Goal: Check status: Check status

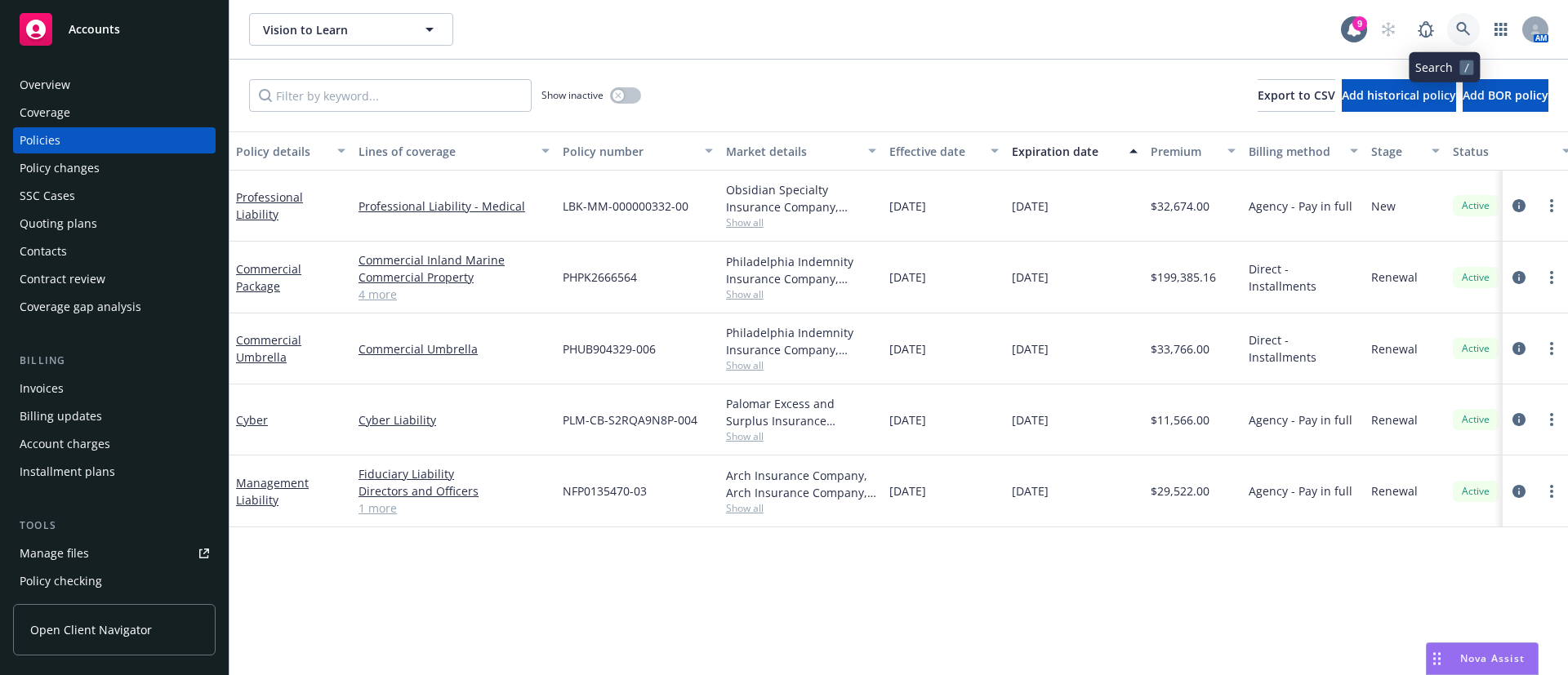
click at [1457, 29] on icon at bounding box center [1464, 29] width 15 height 15
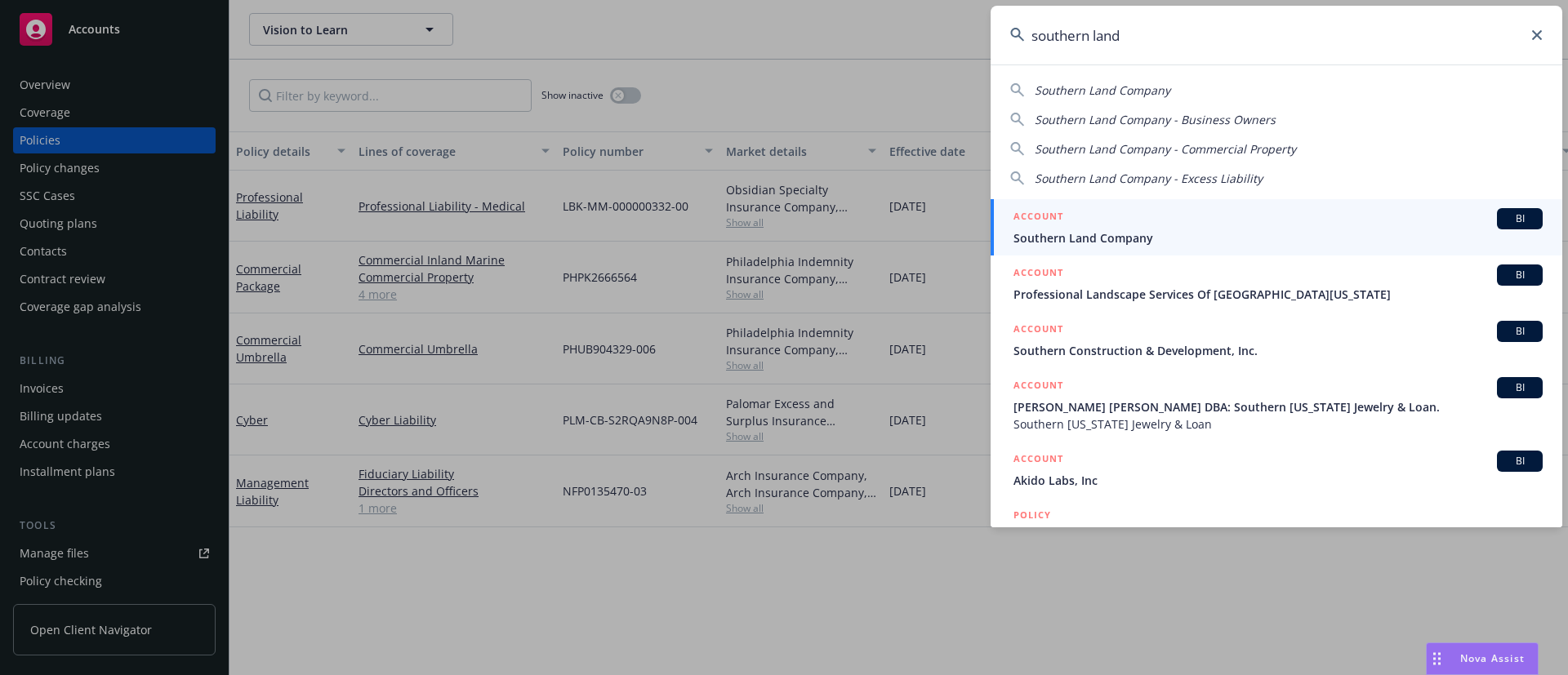
type input "southern land"
click at [1204, 222] on div "ACCOUNT BI" at bounding box center [1278, 218] width 529 height 21
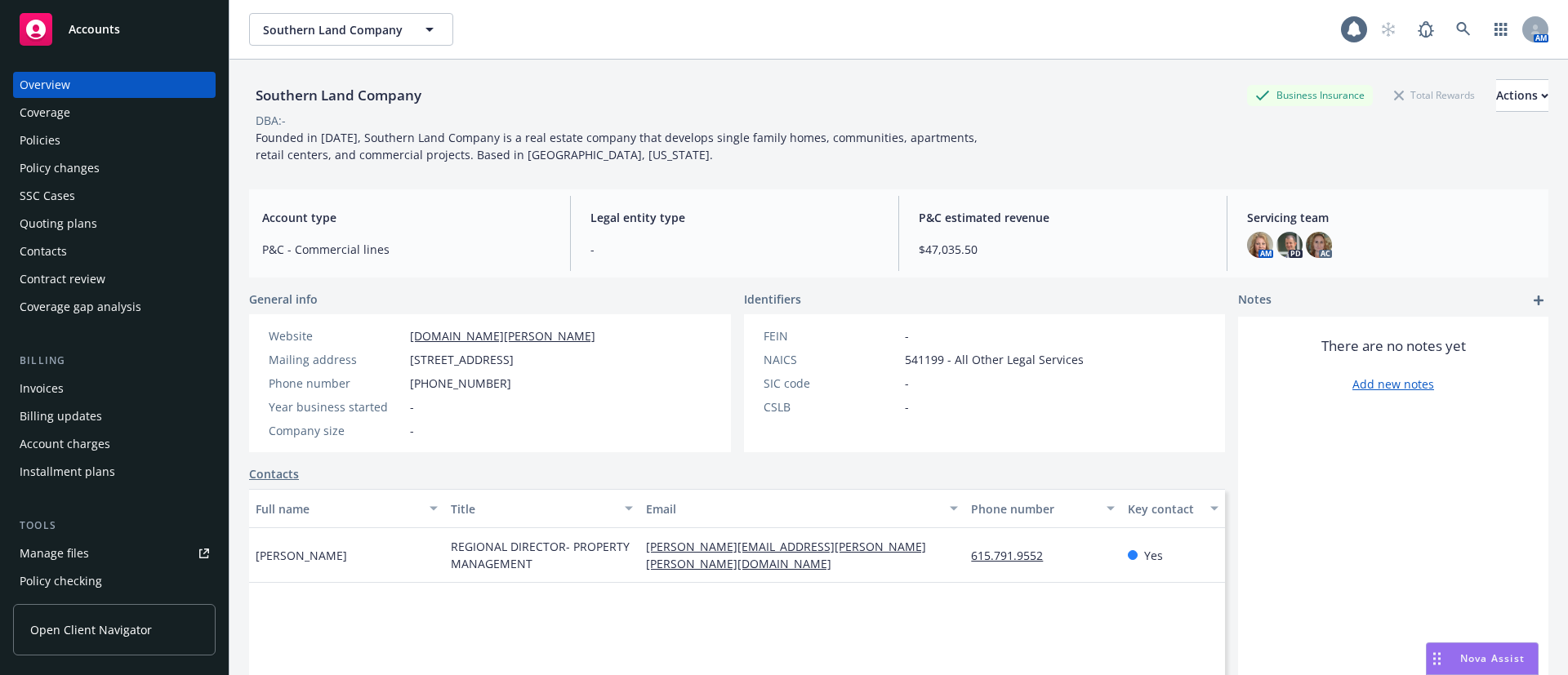
click at [121, 214] on div "Quoting plans" at bounding box center [114, 223] width 190 height 26
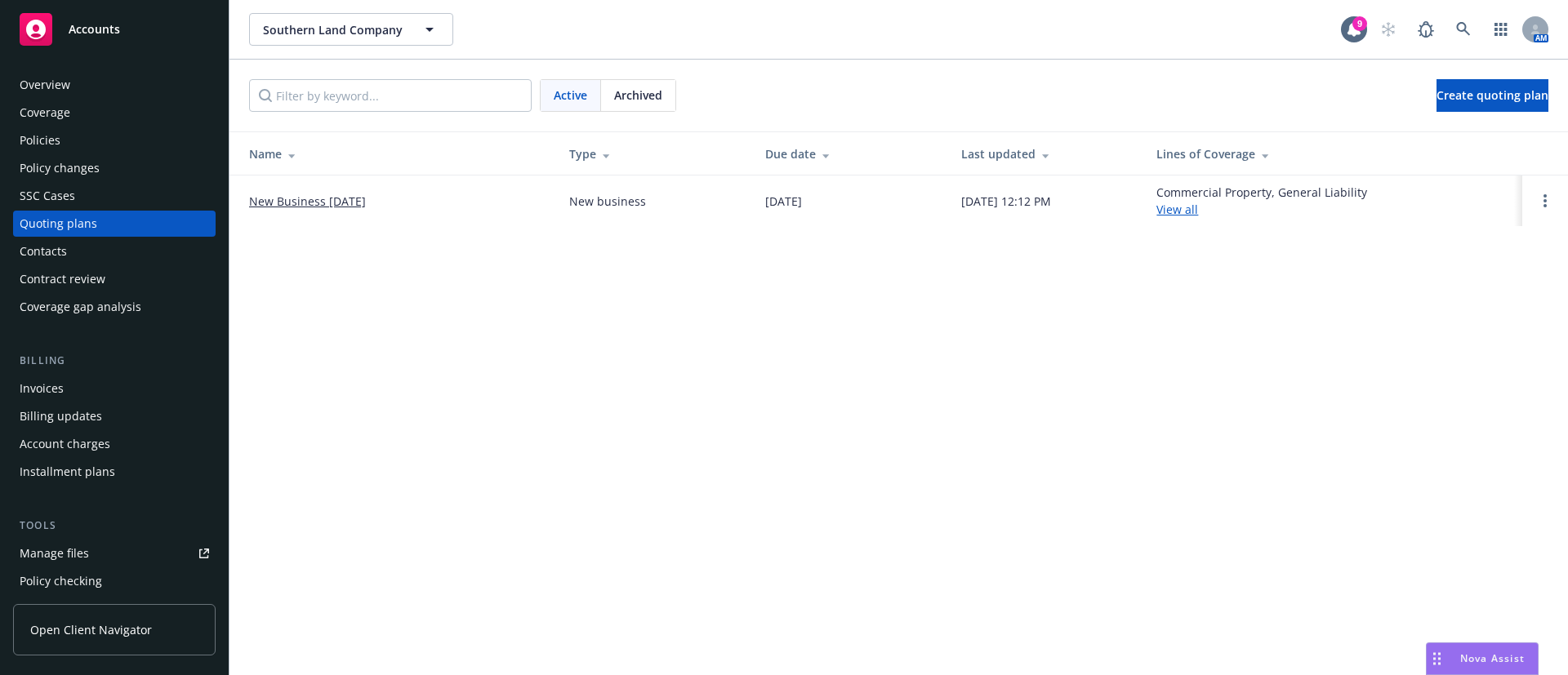
click at [76, 200] on div "SSC Cases" at bounding box center [114, 196] width 190 height 26
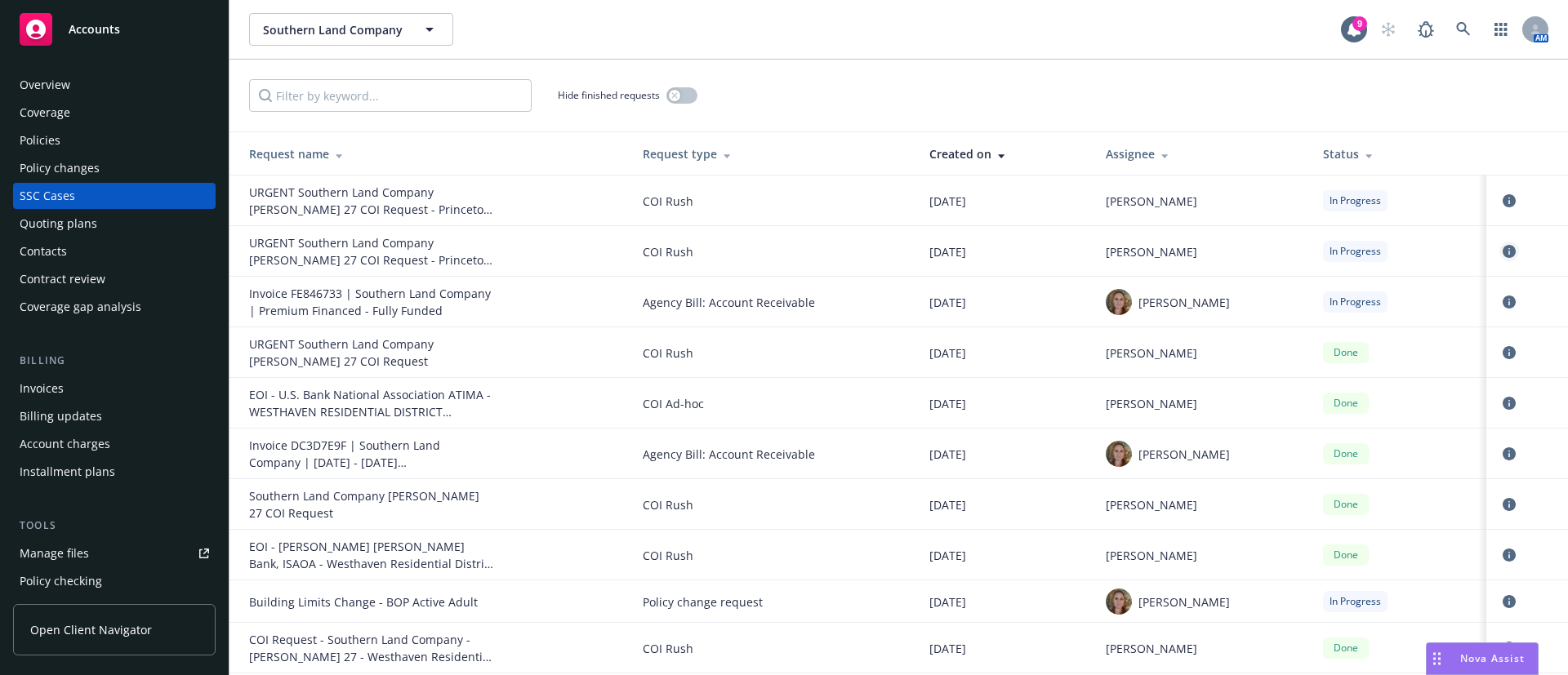
click at [1503, 249] on icon "circleInformation" at bounding box center [1509, 251] width 13 height 13
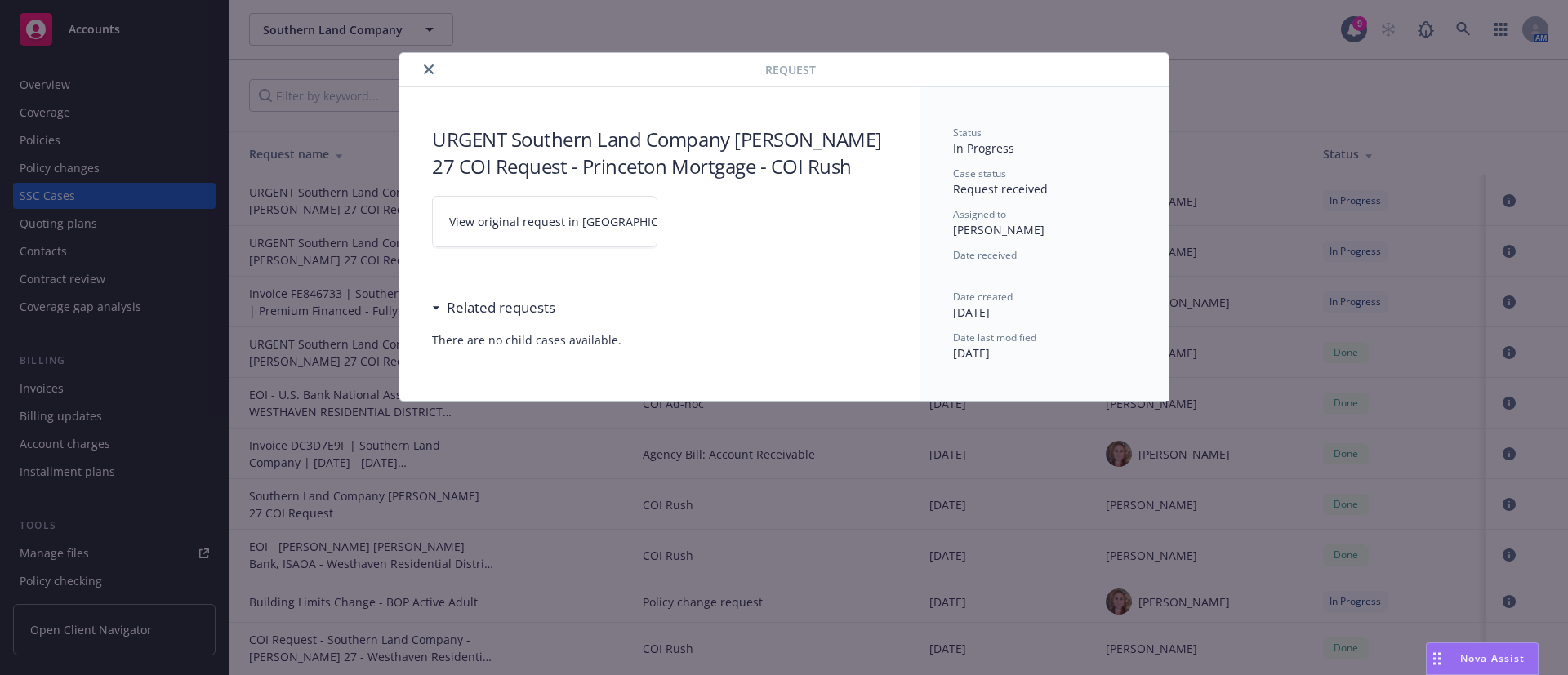
click at [576, 217] on span "View original request in [GEOGRAPHIC_DATA]" at bounding box center [572, 222] width 248 height 17
